Goal: Task Accomplishment & Management: Use online tool/utility

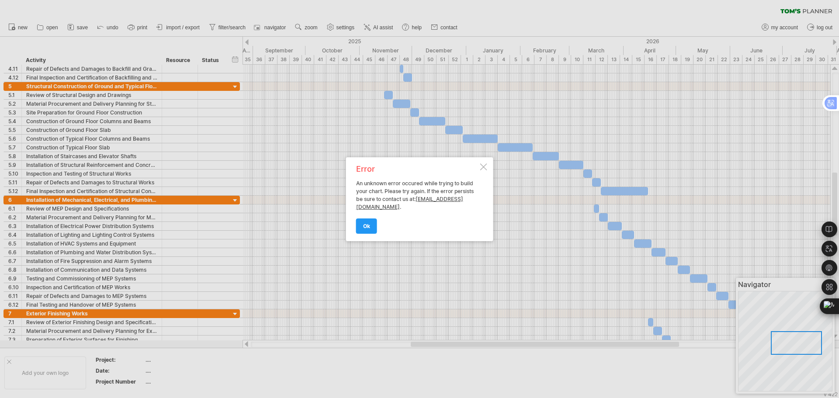
click at [367, 223] on span "ok" at bounding box center [366, 226] width 7 height 7
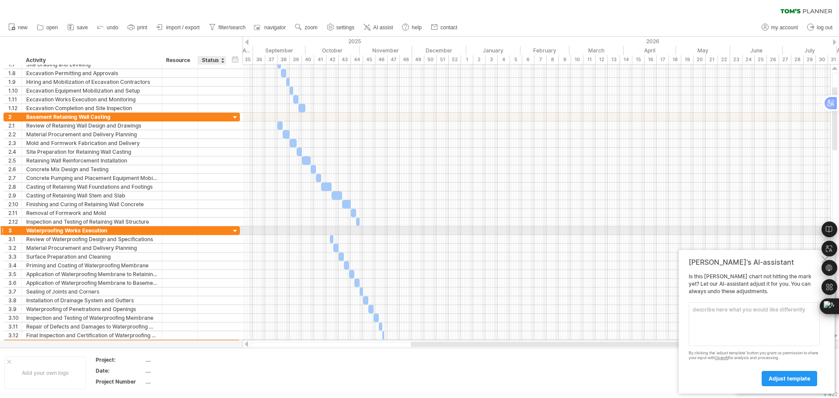
click at [235, 231] on div at bounding box center [235, 231] width 8 height 8
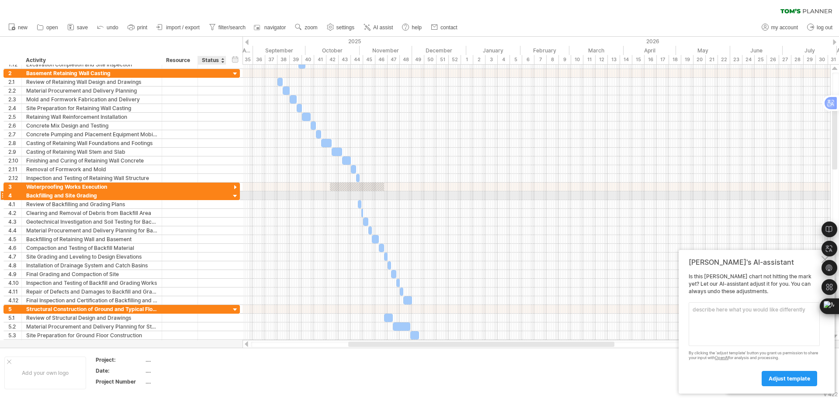
click at [227, 196] on div "**********" at bounding box center [121, 195] width 236 height 9
click at [236, 196] on div at bounding box center [235, 196] width 8 height 8
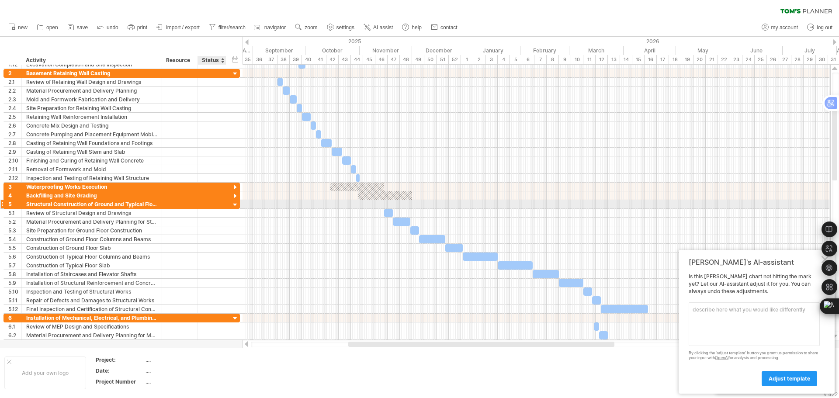
click at [235, 205] on div at bounding box center [235, 205] width 8 height 8
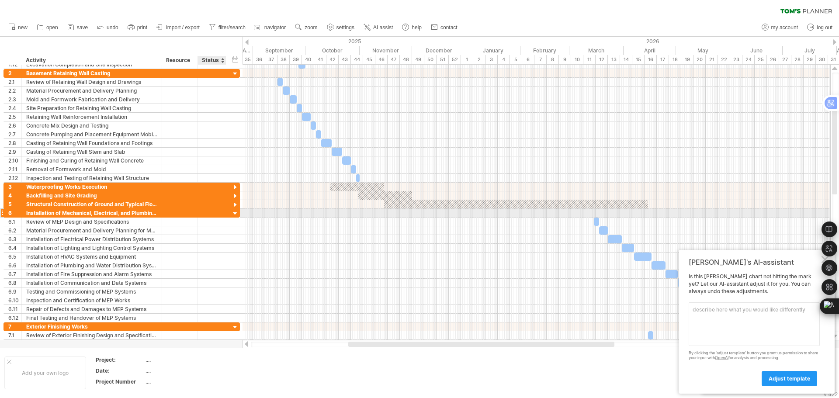
click at [233, 215] on div at bounding box center [235, 214] width 8 height 8
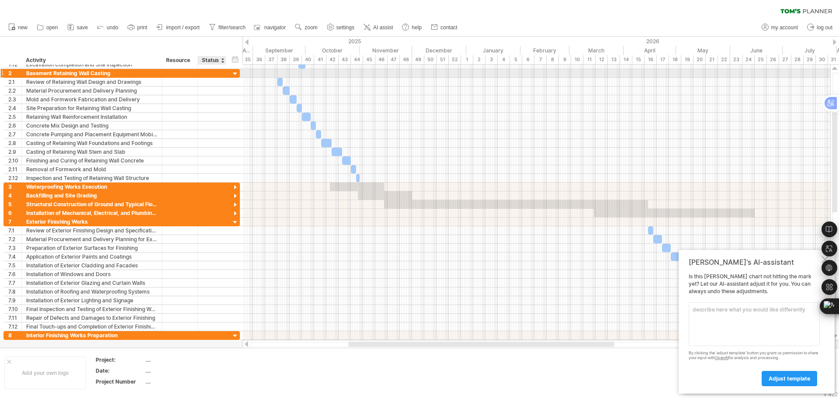
click at [236, 75] on div at bounding box center [235, 74] width 8 height 8
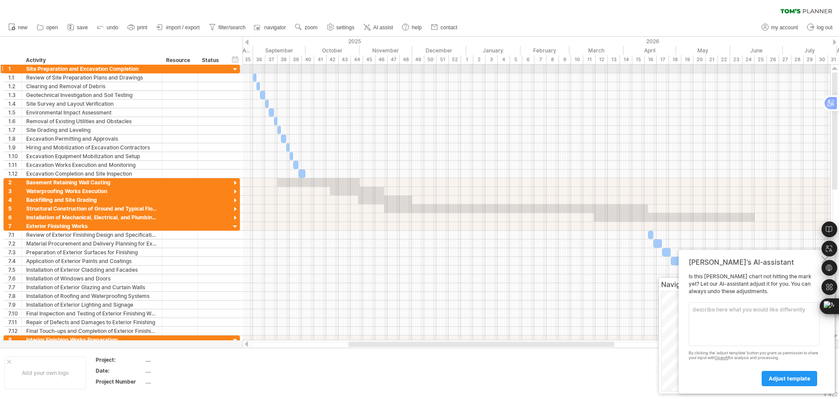
click at [236, 68] on div at bounding box center [235, 70] width 8 height 8
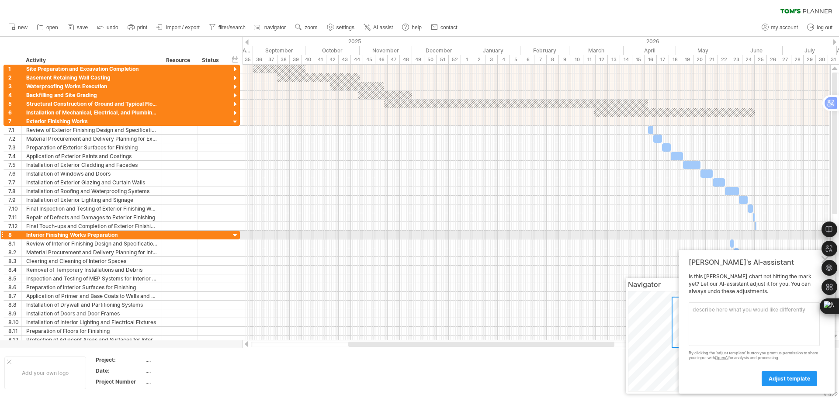
click at [235, 236] on div at bounding box center [235, 236] width 8 height 8
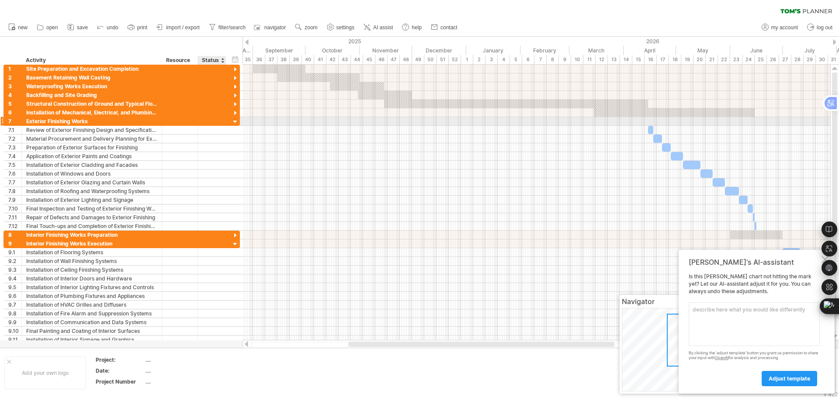
click at [236, 121] on div at bounding box center [235, 122] width 8 height 8
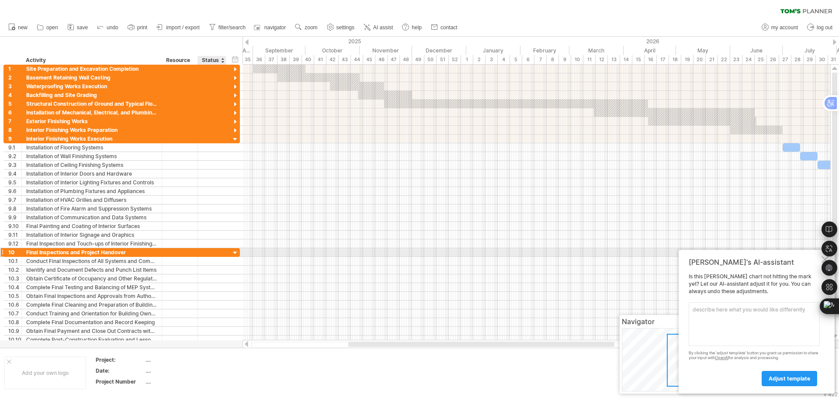
click at [235, 253] on div at bounding box center [235, 253] width 8 height 8
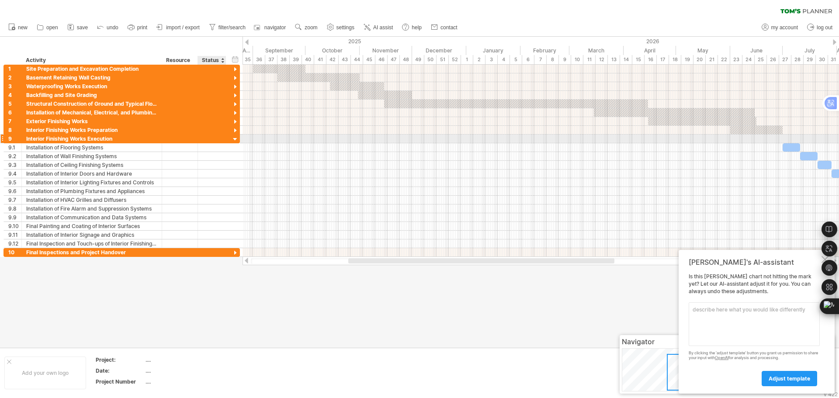
click at [237, 140] on div at bounding box center [235, 139] width 8 height 8
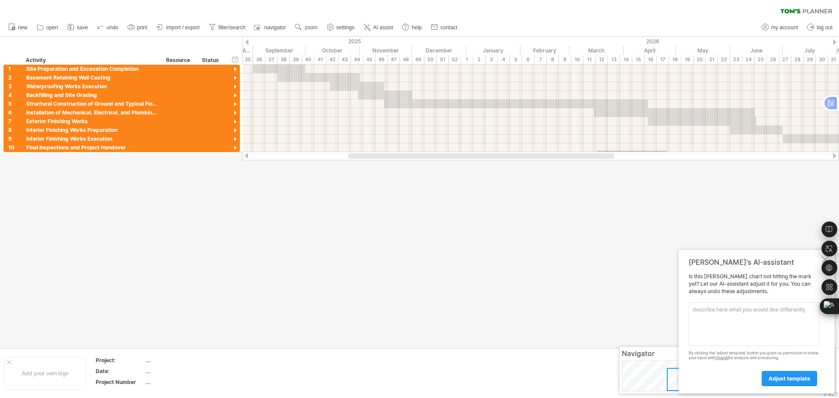
drag, startPoint x: 597, startPoint y: 151, endPoint x: 656, endPoint y: 155, distance: 59.6
click at [694, 156] on div "Trying to reach [DOMAIN_NAME] . Connected again... 0% clear filter new" at bounding box center [419, 199] width 839 height 398
drag, startPoint x: 596, startPoint y: 159, endPoint x: 664, endPoint y: 157, distance: 68.2
click at [664, 157] on div at bounding box center [541, 156] width 597 height 9
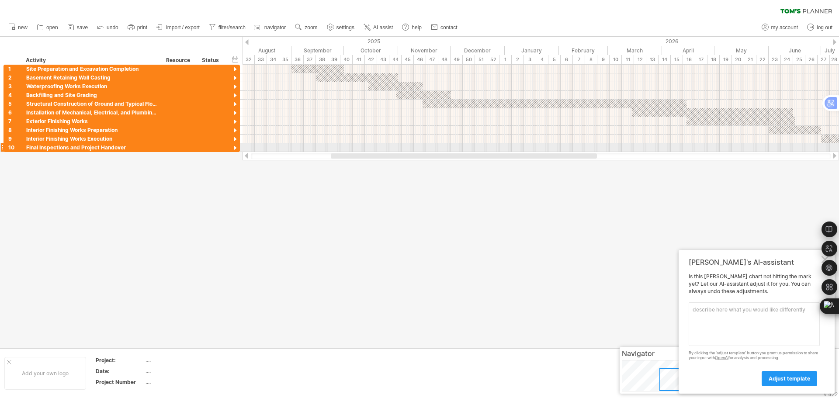
drag, startPoint x: 603, startPoint y: 154, endPoint x: 585, endPoint y: 152, distance: 17.6
click at [585, 152] on div at bounding box center [541, 156] width 597 height 9
